Goal: Check status: Check status

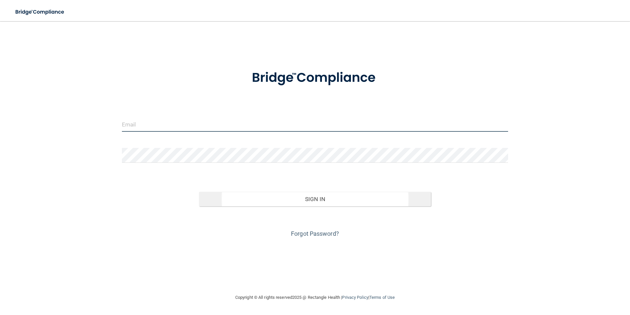
type input "[EMAIL_ADDRESS][DOMAIN_NAME]"
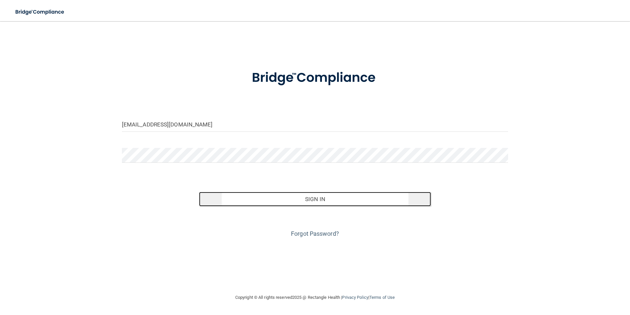
drag, startPoint x: 236, startPoint y: 203, endPoint x: 235, endPoint y: 199, distance: 3.6
click at [235, 199] on button "Sign In" at bounding box center [315, 199] width 232 height 15
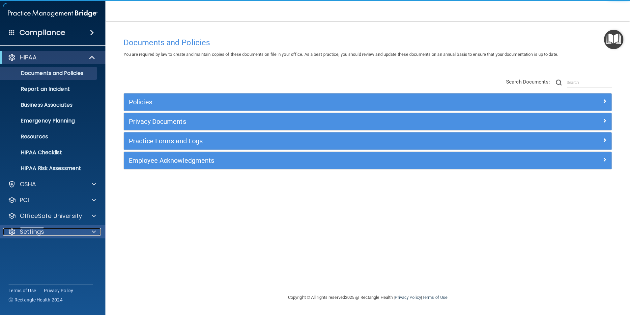
click at [50, 229] on div "Settings" at bounding box center [44, 231] width 82 height 8
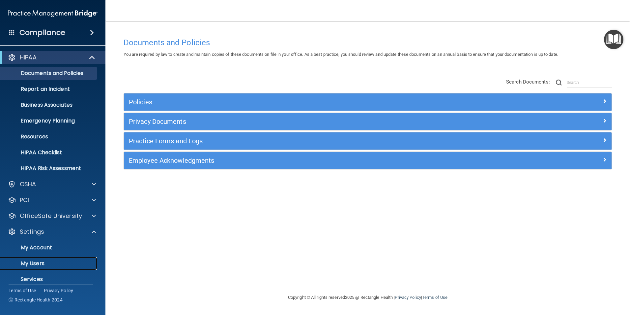
click at [40, 261] on p "My Users" at bounding box center [49, 263] width 90 height 7
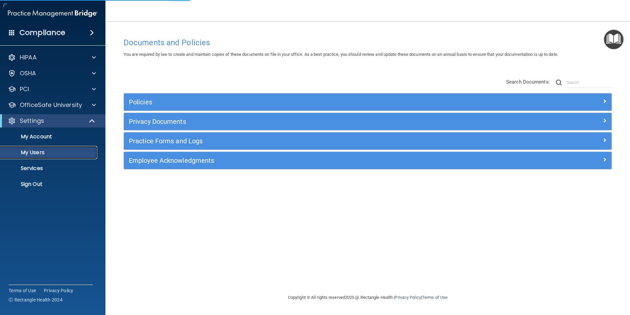
select select "20"
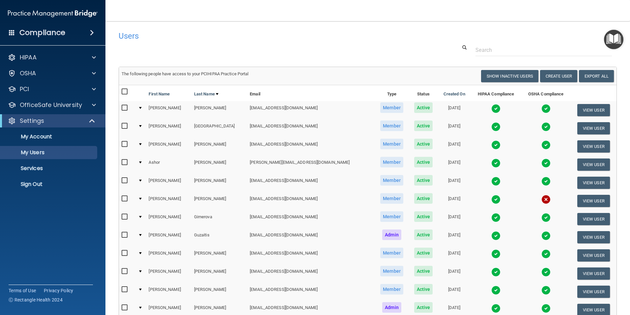
click at [492, 200] on img at bounding box center [496, 199] width 9 height 9
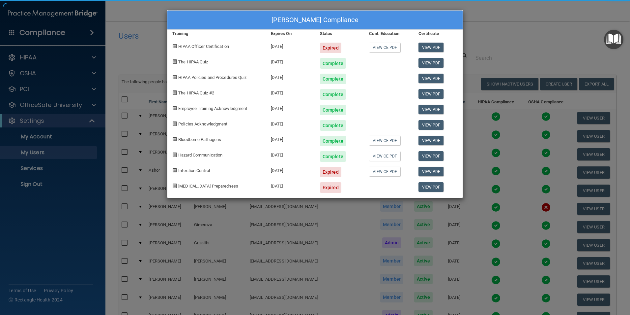
click at [470, 209] on div "[PERSON_NAME] Compliance Training Expires On Status Cont. Education Certificate…" at bounding box center [315, 157] width 630 height 315
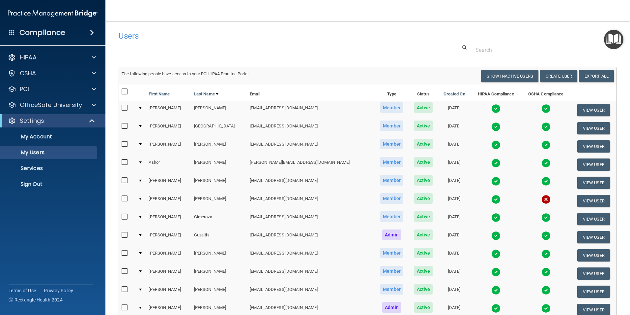
click at [492, 215] on img at bounding box center [496, 217] width 9 height 9
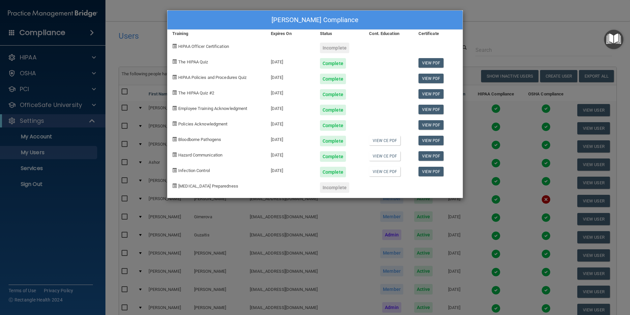
click at [524, 21] on div "[PERSON_NAME] Compliance Training Expires On Status Cont. Education Certificate…" at bounding box center [315, 157] width 630 height 315
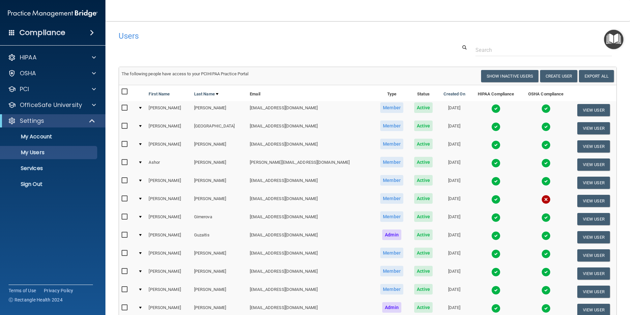
click at [492, 197] on img at bounding box center [496, 199] width 9 height 9
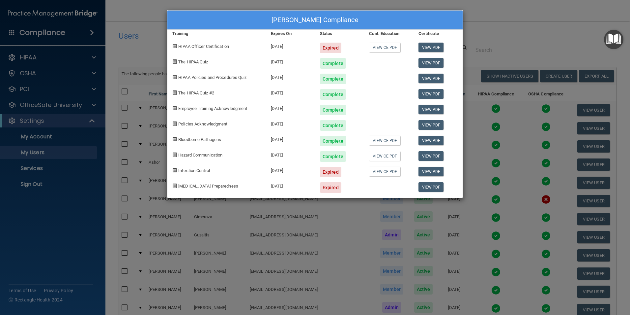
click at [509, 35] on div "[PERSON_NAME] Compliance Training Expires On Status Cont. Education Certificate…" at bounding box center [315, 157] width 630 height 315
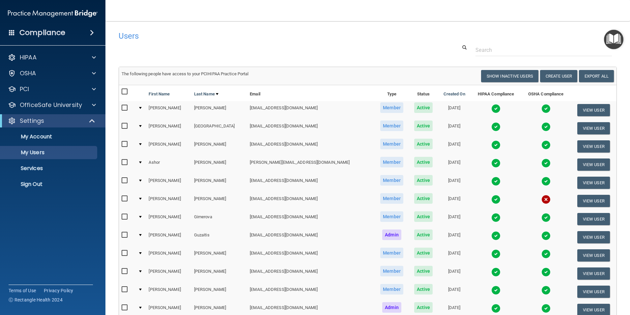
click at [423, 48] on div at bounding box center [368, 50] width 508 height 12
